Goal: Find specific page/section: Find specific page/section

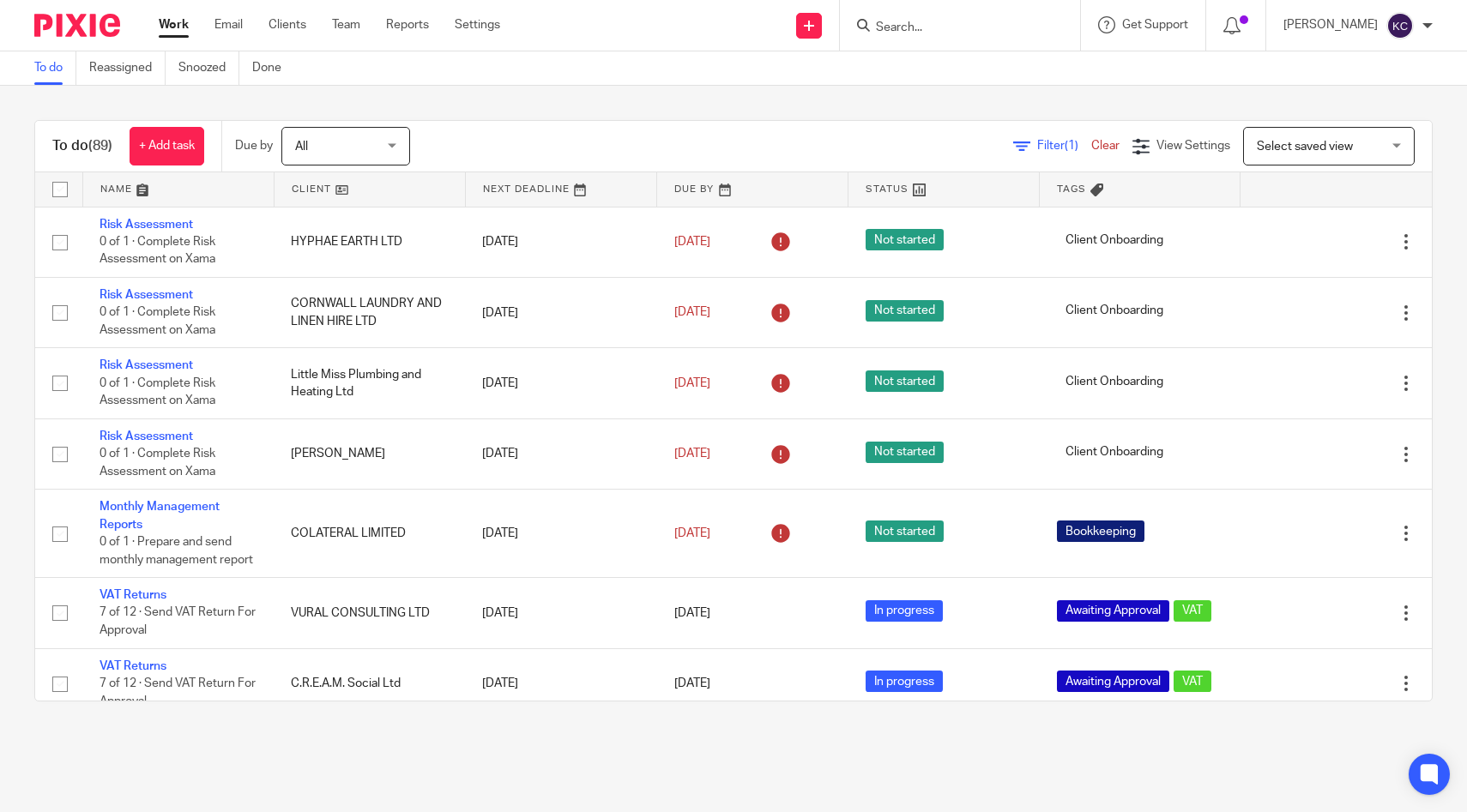
click at [956, 28] on input "Search" at bounding box center [952, 28] width 154 height 16
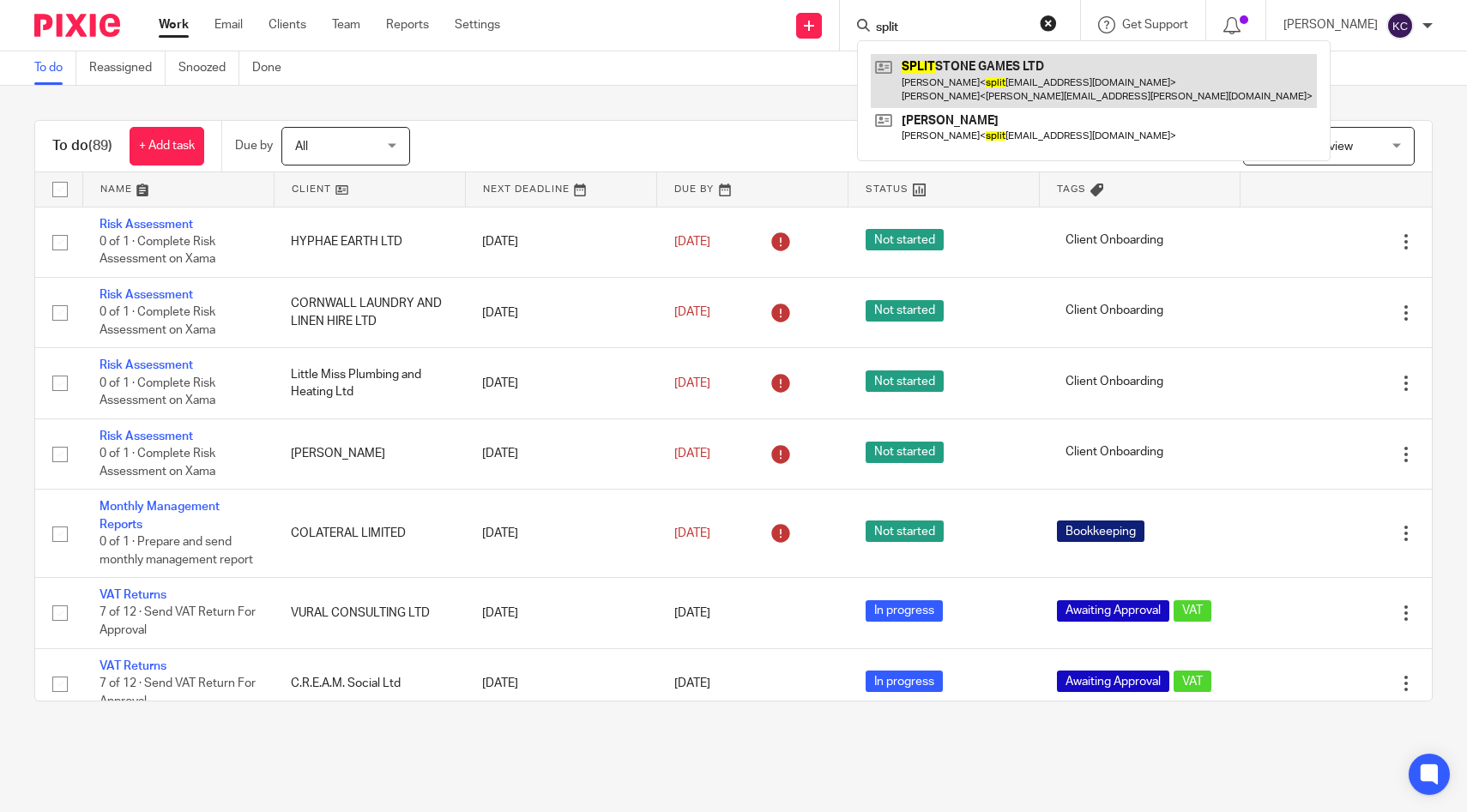
type input "split"
click at [984, 67] on link at bounding box center [1094, 81] width 446 height 53
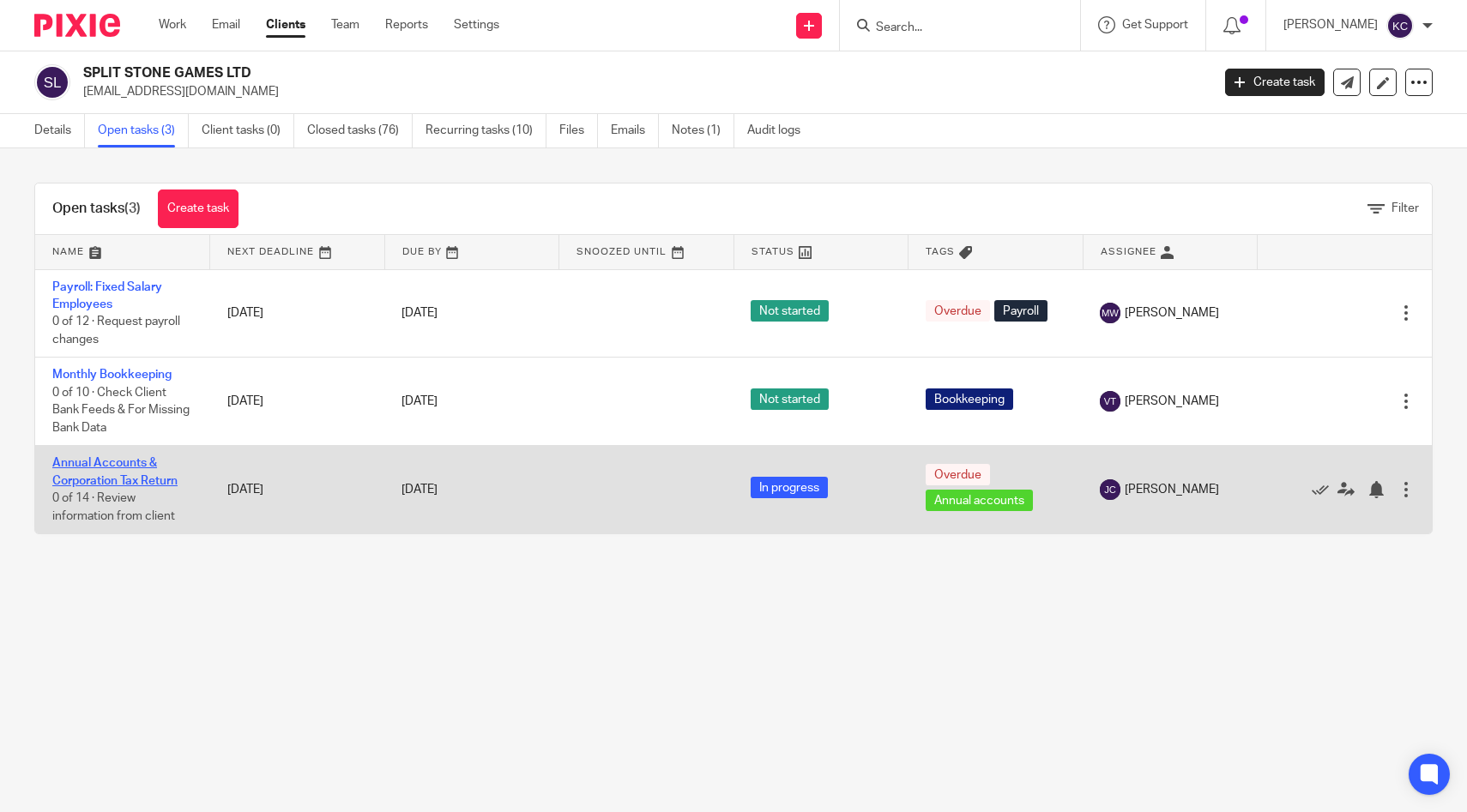
click at [73, 478] on link "Annual Accounts & Corporation Tax Return" at bounding box center [115, 472] width 125 height 29
